Goal: Task Accomplishment & Management: Complete application form

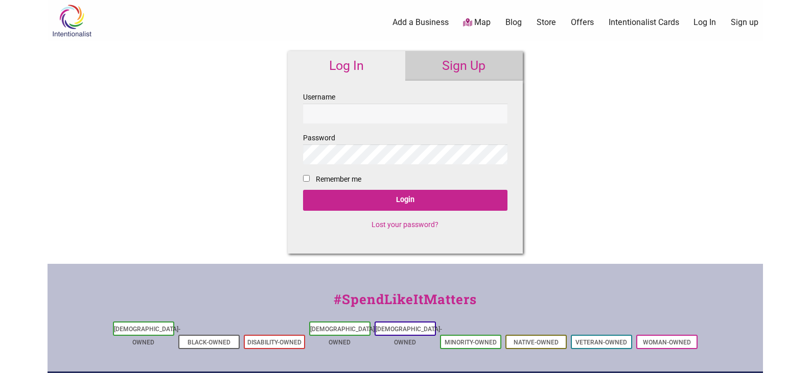
click at [448, 64] on link "Sign Up" at bounding box center [463, 66] width 117 height 30
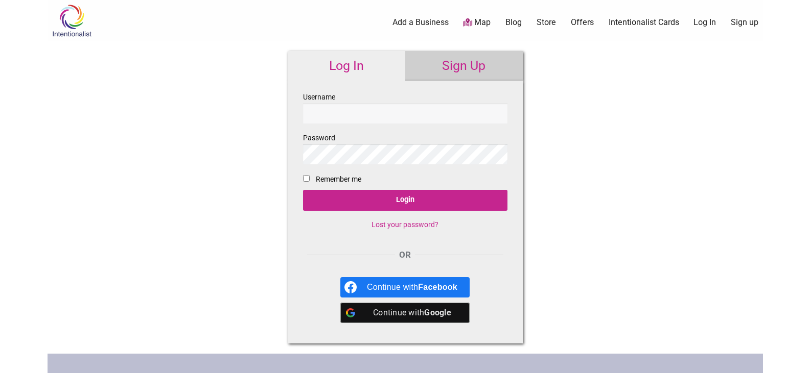
click at [457, 69] on link "Sign Up" at bounding box center [463, 66] width 117 height 30
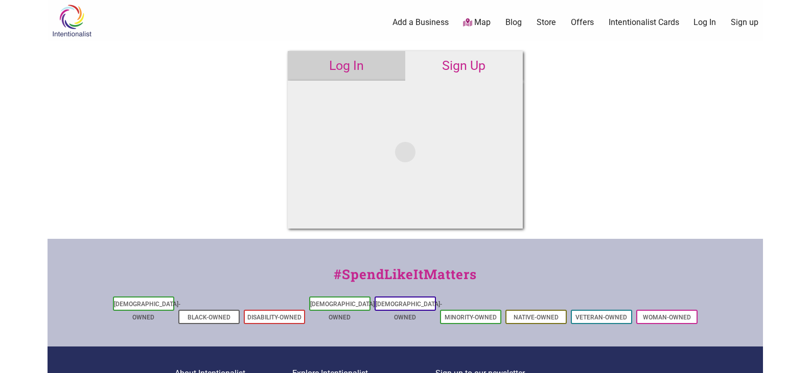
click at [175, 160] on div "Intentionalist Spend like it matters 0 Add a Business Map Blog Store Offers Int…" at bounding box center [405, 247] width 715 height 495
click at [341, 70] on link "Log In" at bounding box center [346, 66] width 117 height 30
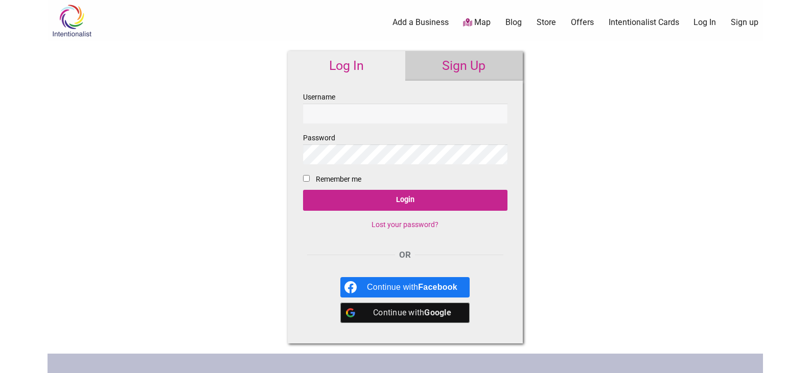
click at [459, 61] on link "Sign Up" at bounding box center [463, 66] width 117 height 30
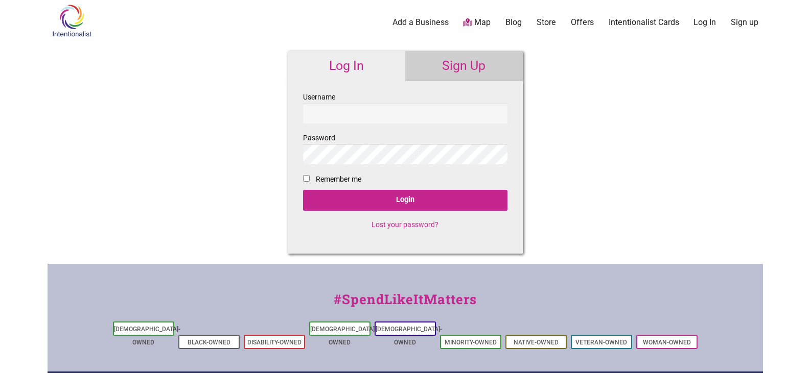
click at [454, 66] on link "Sign Up" at bounding box center [463, 66] width 117 height 30
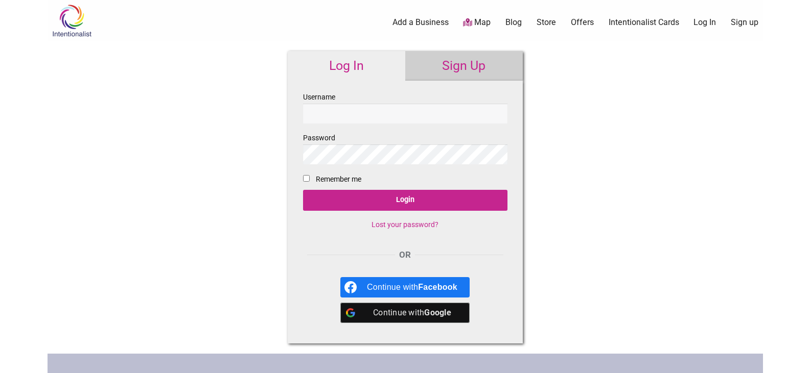
click at [449, 69] on link "Sign Up" at bounding box center [463, 66] width 117 height 30
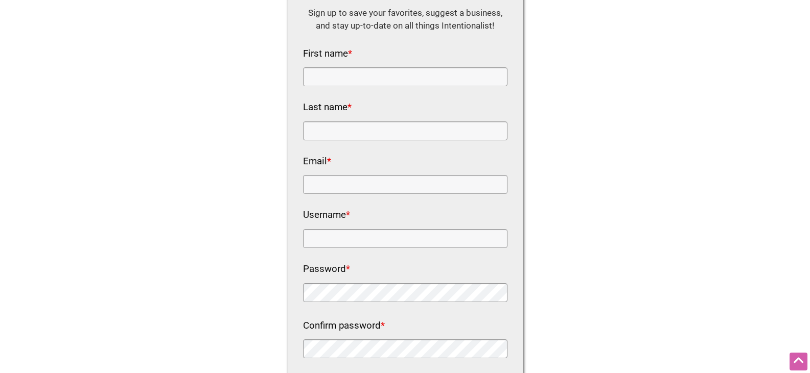
scroll to position [102, 0]
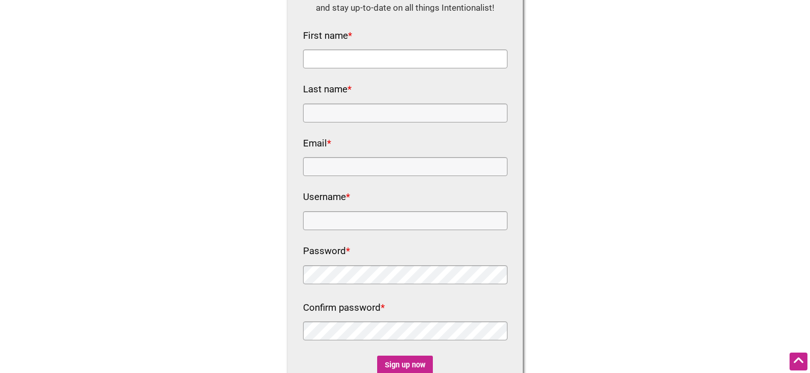
click at [306, 58] on input "First name *" at bounding box center [405, 59] width 204 height 19
paste input "Charlene Fiscella"
click at [360, 58] on input "Charlene Fiscella" at bounding box center [405, 59] width 204 height 19
type input "Charlene"
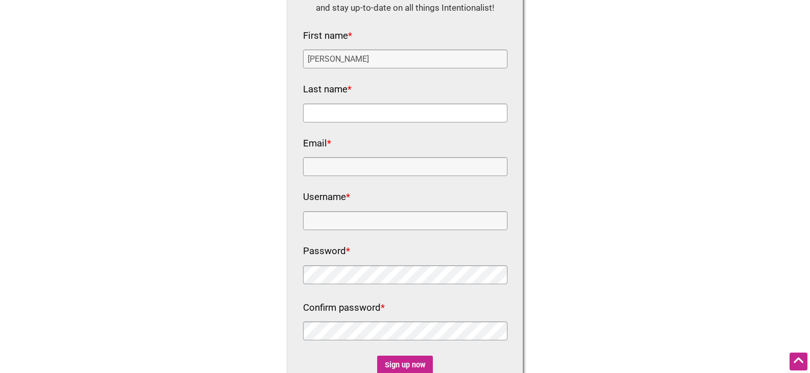
click at [348, 118] on input "Last name *" at bounding box center [405, 113] width 204 height 19
paste input "Fiscella"
type input "Fiscella"
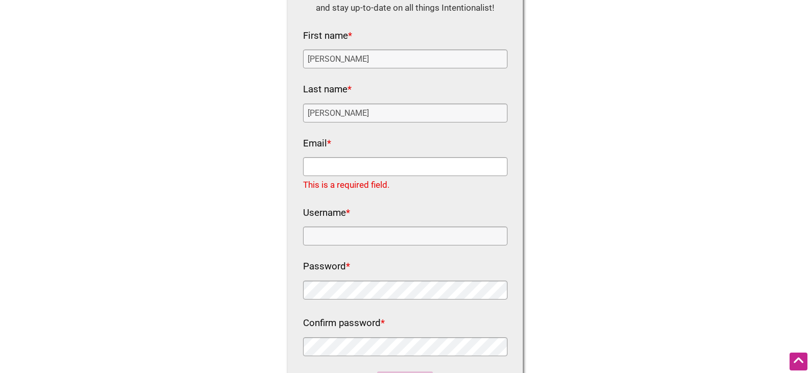
click at [357, 164] on input "Email *" at bounding box center [405, 166] width 204 height 19
paste input "trianglebilliardstustin@mybizemailpro.com"
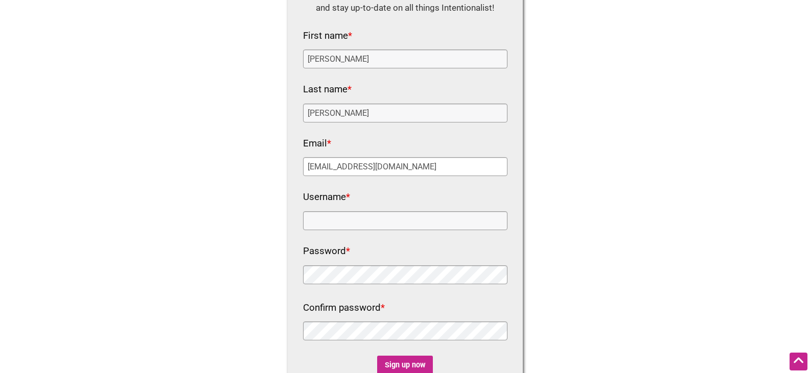
click at [323, 160] on input "trianglebilliardstustin@mybizemailpro.com" at bounding box center [405, 166] width 204 height 19
type input "trianglebilliardstustin@mybizemailpro.com"
click at [355, 228] on input "Username *" at bounding box center [405, 220] width 204 height 19
paste input "trianglebilliardstustin"
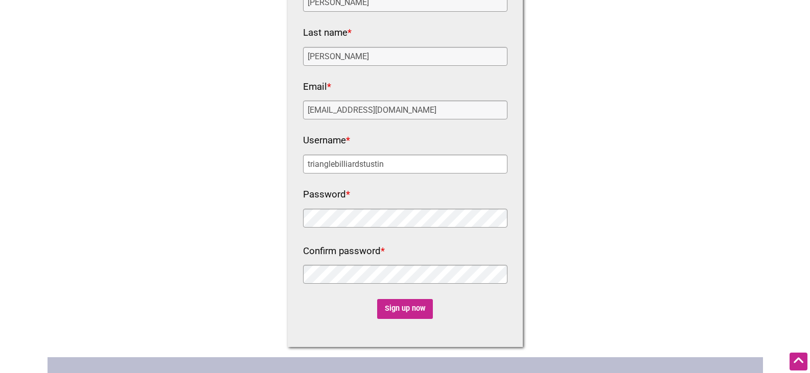
scroll to position [255, 0]
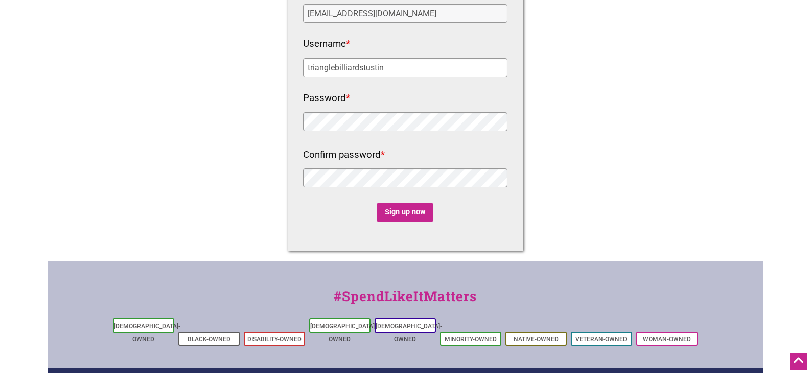
type input "trianglebilliardstustin"
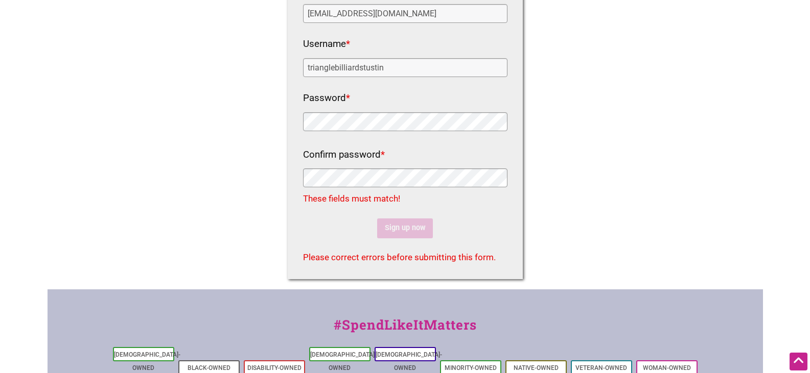
click at [340, 131] on div at bounding box center [405, 122] width 204 height 21
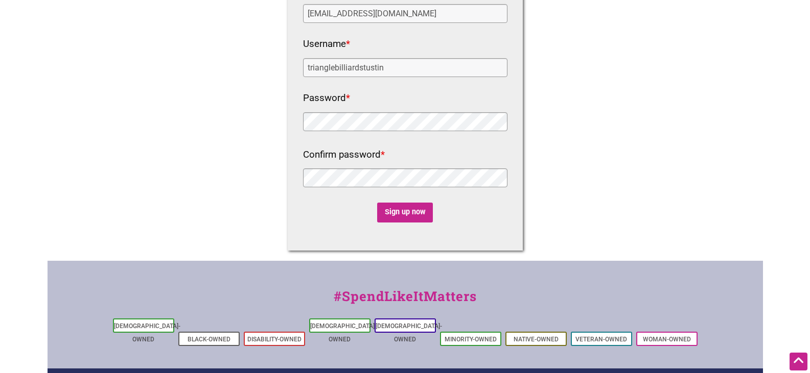
click at [264, 135] on div "Intentionalist Spend like it matters 0 Add a Business Map Blog Store Offers Int…" at bounding box center [405, 131] width 715 height 773
click at [421, 213] on input "Sign up now" at bounding box center [405, 213] width 56 height 20
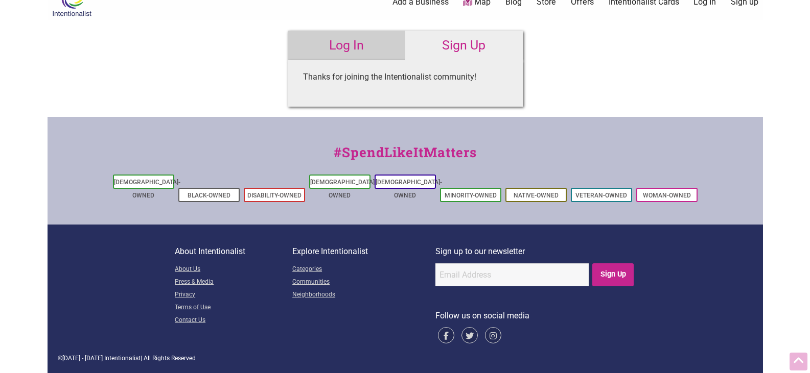
scroll to position [0, 0]
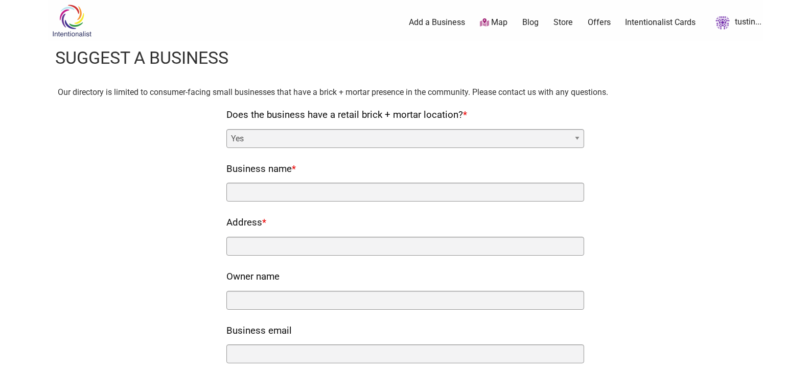
click at [431, 21] on link "Add a Business" at bounding box center [437, 22] width 56 height 11
click at [737, 22] on link "tustin..." at bounding box center [735, 22] width 51 height 18
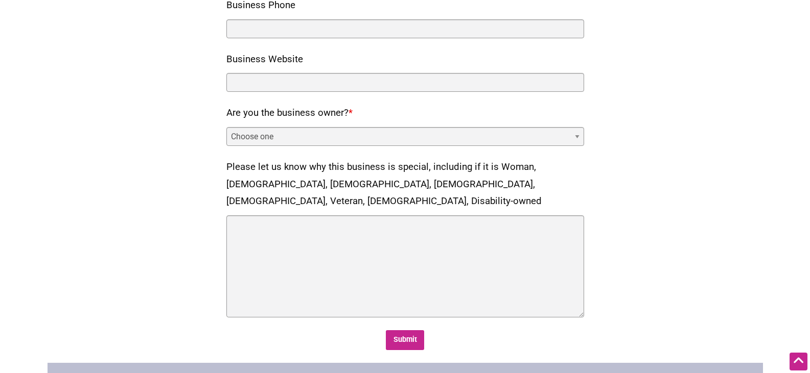
scroll to position [409, 0]
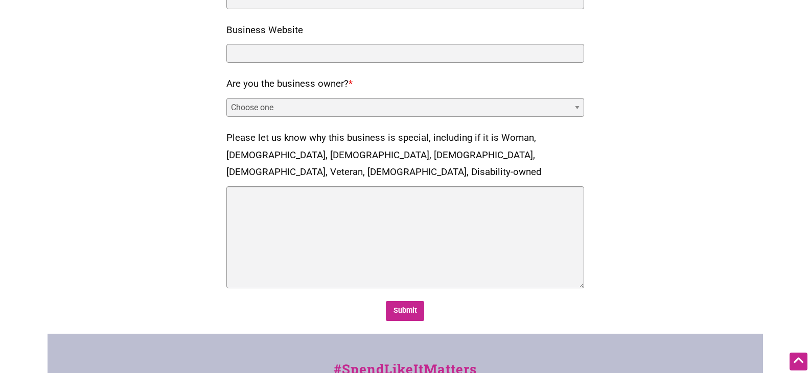
click at [307, 103] on select "Choose one Yes No" at bounding box center [405, 107] width 358 height 19
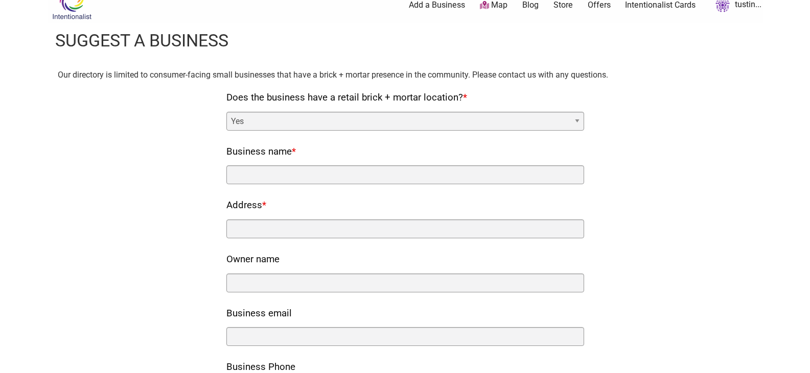
scroll to position [0, 0]
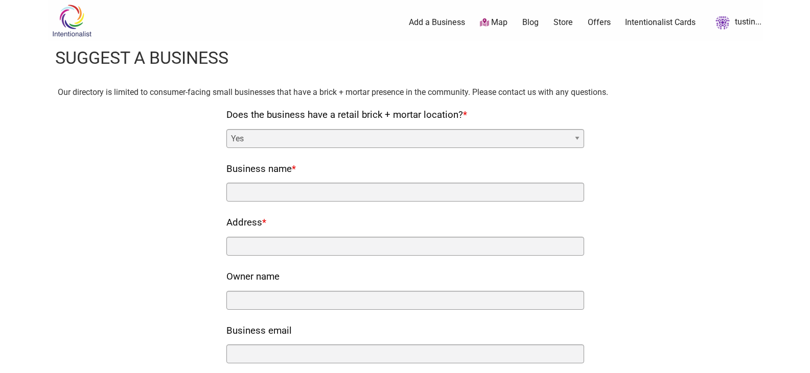
click at [317, 137] on select "Yes No" at bounding box center [405, 138] width 358 height 19
